Goal: Task Accomplishment & Management: Manage account settings

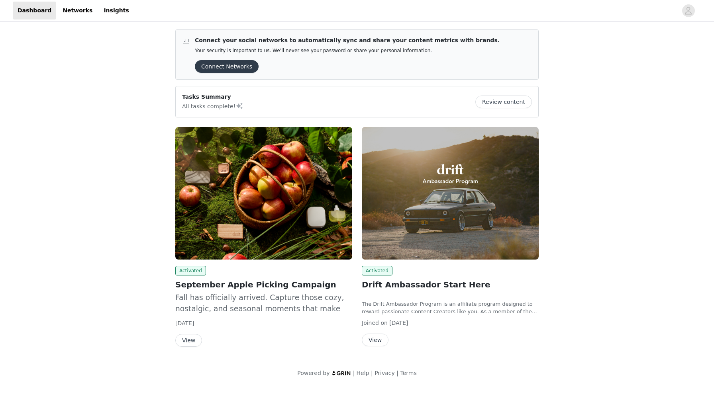
click at [188, 342] on button "View" at bounding box center [188, 340] width 27 height 13
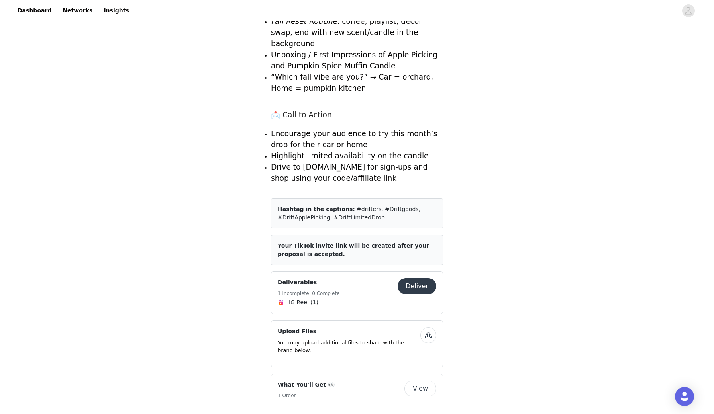
scroll to position [892, 0]
click at [358, 278] on div "Deliverables 1 Incomplete, 0 Complete" at bounding box center [338, 288] width 120 height 20
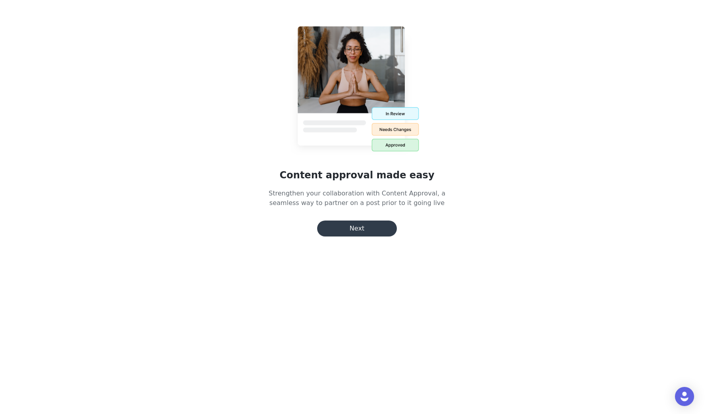
scroll to position [200, 0]
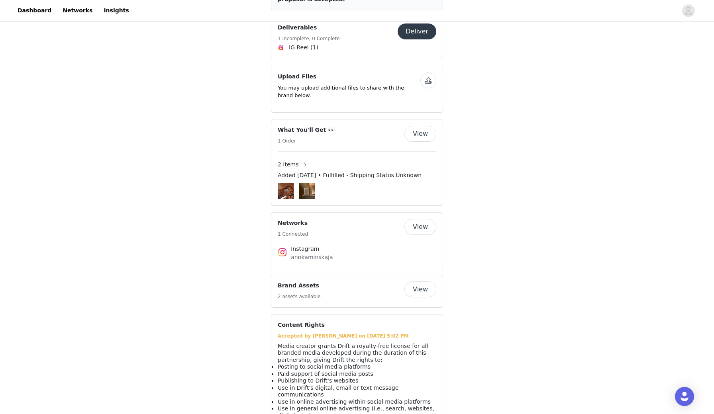
scroll to position [1146, 0]
click at [45, 15] on link "Dashboard" at bounding box center [34, 11] width 43 height 18
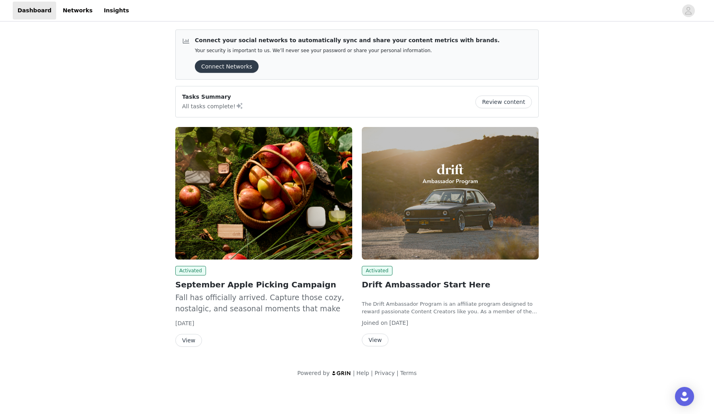
click at [219, 102] on p "All tasks complete!" at bounding box center [212, 106] width 61 height 10
click at [512, 99] on button "Review content" at bounding box center [503, 102] width 57 height 13
click at [186, 271] on span "Activated" at bounding box center [190, 271] width 31 height 10
